Goal: Information Seeking & Learning: Learn about a topic

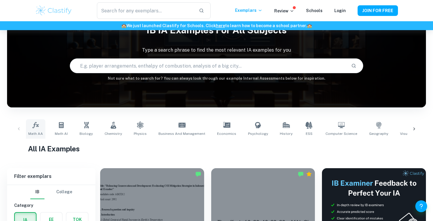
scroll to position [37, 0]
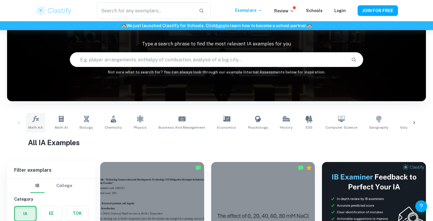
click at [33, 120] on icon at bounding box center [35, 118] width 7 height 7
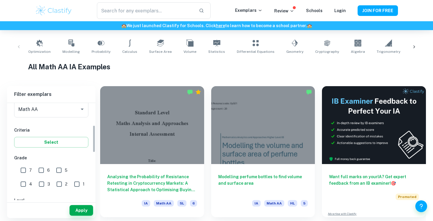
scroll to position [81, 0]
click at [43, 175] on input "6" at bounding box center [41, 169] width 12 height 12
checkbox input "true"
click at [26, 171] on input "7" at bounding box center [23, 169] width 12 height 12
checkbox input "true"
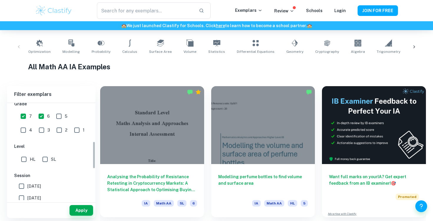
scroll to position [135, 0]
click at [47, 156] on input "SL" at bounding box center [45, 158] width 12 height 12
checkbox input "true"
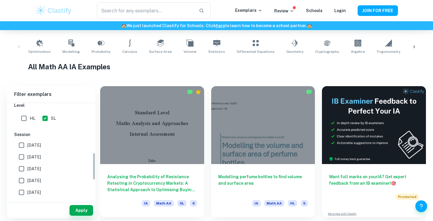
scroll to position [174, 0]
click at [24, 156] on input "[DATE]" at bounding box center [22, 157] width 12 height 12
checkbox input "true"
click at [24, 144] on input "[DATE]" at bounding box center [22, 145] width 12 height 12
checkbox input "true"
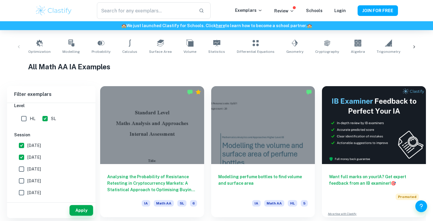
click at [26, 171] on input "[DATE]" at bounding box center [22, 169] width 12 height 12
checkbox input "true"
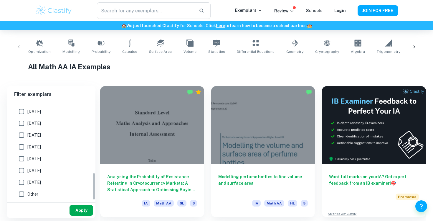
click at [83, 210] on button "Apply" at bounding box center [82, 210] width 24 height 11
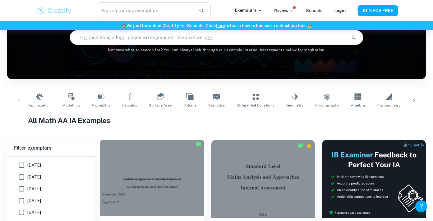
scroll to position [0, 0]
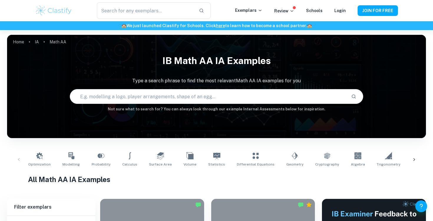
click at [164, 103] on input "text" at bounding box center [208, 96] width 276 height 16
type input "hour of sleep"
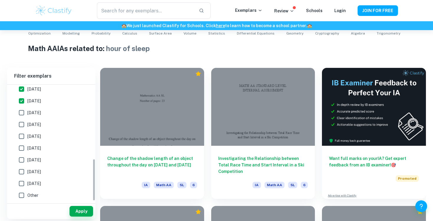
scroll to position [133, 0]
